Goal: Navigation & Orientation: Find specific page/section

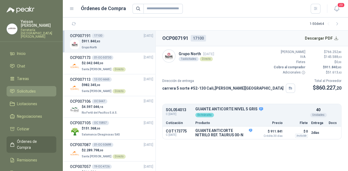
click at [32, 88] on span "Solicitudes" at bounding box center [26, 91] width 19 height 6
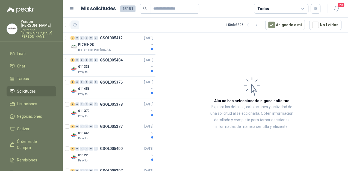
click at [72, 25] on button "button" at bounding box center [74, 24] width 9 height 9
click at [105, 47] on div "PICHINDE" at bounding box center [113, 44] width 71 height 7
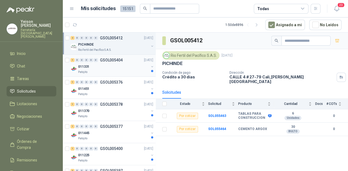
click at [112, 68] on div "011331" at bounding box center [113, 66] width 71 height 7
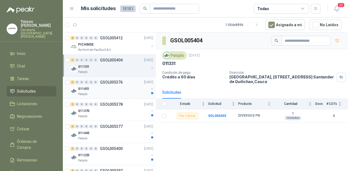
click at [114, 87] on div "011451" at bounding box center [113, 88] width 71 height 7
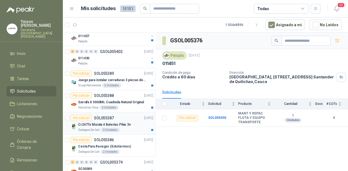
scroll to position [459, 0]
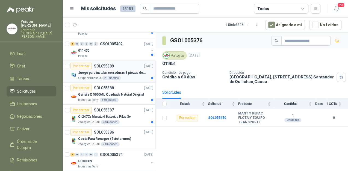
click at [112, 69] on div "Juego para instalar cerraduras 3 piezas de acero al carbono - Pretul" at bounding box center [115, 72] width 75 height 7
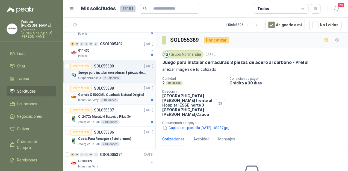
scroll to position [437, 0]
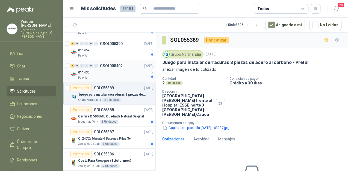
click at [120, 73] on div "011430" at bounding box center [113, 72] width 71 height 7
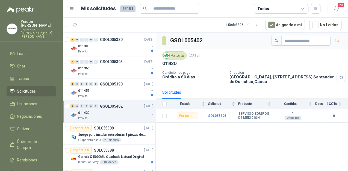
scroll to position [393, 0]
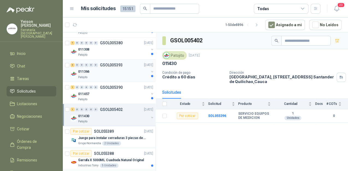
click at [112, 69] on div "011366" at bounding box center [113, 71] width 71 height 7
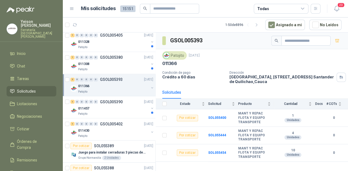
scroll to position [371, 0]
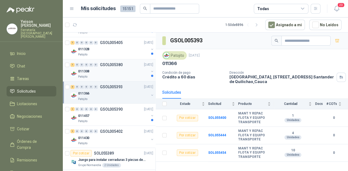
click at [114, 68] on div "011308" at bounding box center [113, 71] width 71 height 7
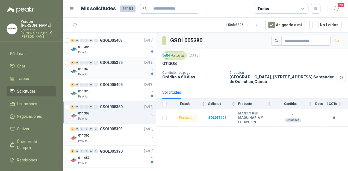
scroll to position [328, 0]
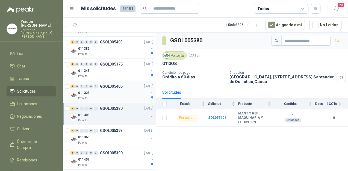
click at [118, 97] on div "Patojito" at bounding box center [113, 98] width 71 height 4
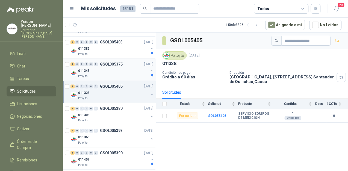
click at [122, 74] on div "Patojito" at bounding box center [113, 76] width 71 height 4
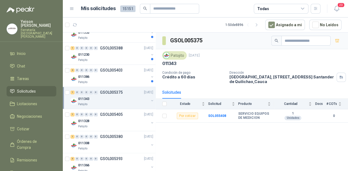
scroll to position [284, 0]
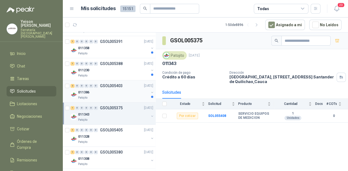
click at [131, 91] on div "011386" at bounding box center [113, 92] width 71 height 7
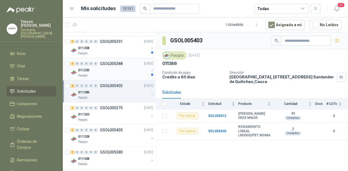
click at [125, 74] on div "Patojito" at bounding box center [113, 75] width 71 height 4
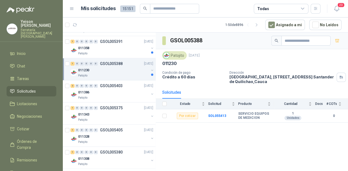
scroll to position [262, 0]
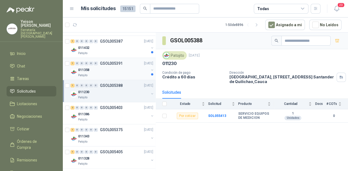
click at [121, 69] on div "011358" at bounding box center [113, 70] width 71 height 7
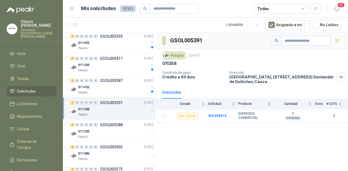
scroll to position [218, 0]
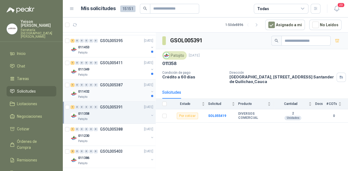
click at [129, 93] on div "011432" at bounding box center [113, 91] width 71 height 7
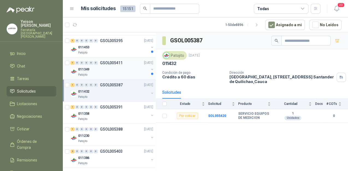
click at [124, 68] on div "011349" at bounding box center [113, 69] width 71 height 7
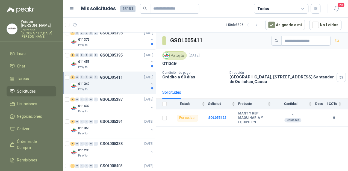
scroll to position [153, 0]
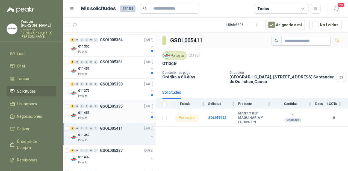
click at [135, 109] on div "011453" at bounding box center [113, 112] width 71 height 7
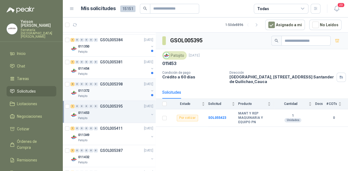
click at [127, 93] on div "011372" at bounding box center [113, 90] width 71 height 7
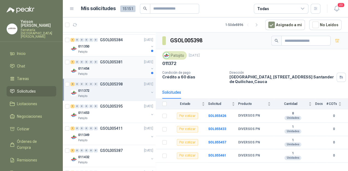
click at [125, 70] on div "011454" at bounding box center [113, 68] width 71 height 7
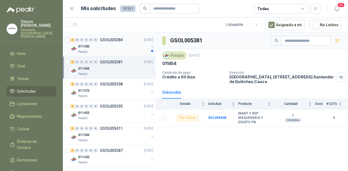
click at [130, 48] on div "011350" at bounding box center [113, 46] width 71 height 7
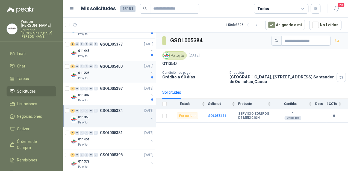
scroll to position [66, 0]
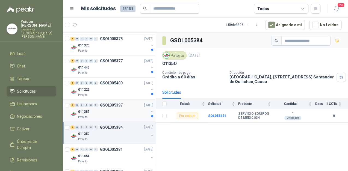
click at [136, 111] on div "011387" at bounding box center [113, 111] width 71 height 7
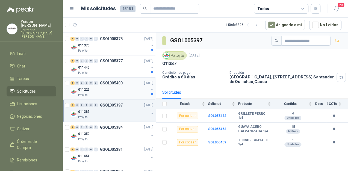
click at [133, 87] on div "011225" at bounding box center [113, 89] width 71 height 7
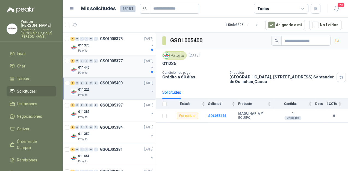
click at [120, 63] on div "1 0 0 0 0 0 GSOL005377 [DATE]" at bounding box center [112, 61] width 84 height 7
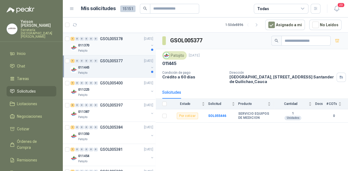
click at [132, 45] on div "011370" at bounding box center [113, 45] width 71 height 7
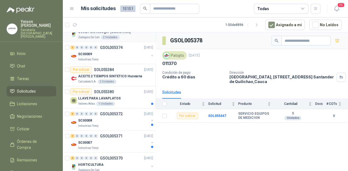
scroll to position [590, 0]
